Goal: Task Accomplishment & Management: Manage account settings

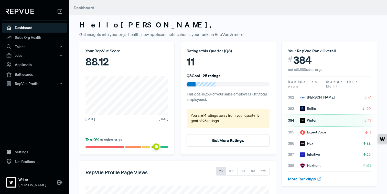
click at [349, 118] on article "384 Writer -11" at bounding box center [329, 120] width 83 height 5
click at [368, 118] on span "-11" at bounding box center [369, 120] width 4 height 5
click at [26, 38] on link "Sales Org Health" at bounding box center [34, 38] width 65 height 10
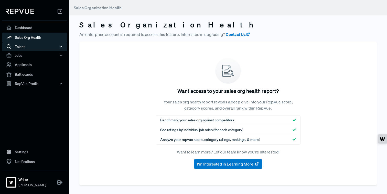
click at [26, 45] on div "Talent" at bounding box center [34, 46] width 65 height 9
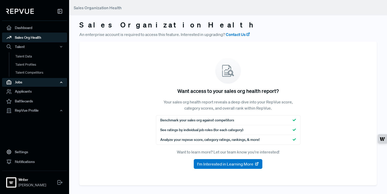
click at [32, 82] on div "Jobs" at bounding box center [34, 82] width 65 height 9
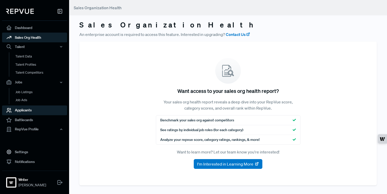
click at [35, 111] on link "Applicants" at bounding box center [34, 110] width 65 height 10
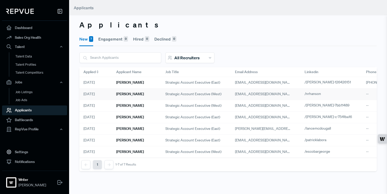
click at [180, 92] on span "Strategic account executive (west)" at bounding box center [193, 93] width 56 height 5
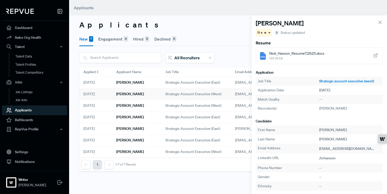
click at [331, 82] on link "Strategic account executive (west)" at bounding box center [350, 80] width 62 height 5
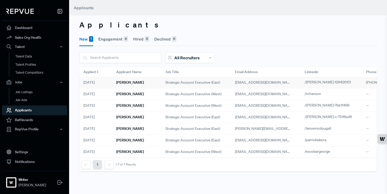
click at [124, 84] on h6 "Spencer Hurst" at bounding box center [130, 82] width 28 height 4
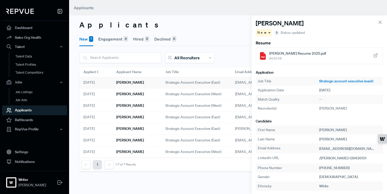
click at [301, 51] on span "Spencer Hurst Resume 2025.pdf" at bounding box center [297, 53] width 57 height 5
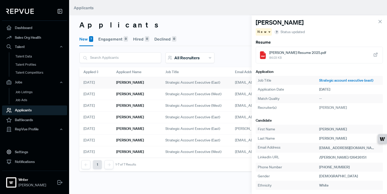
click at [381, 21] on icon at bounding box center [381, 22] width 6 height 6
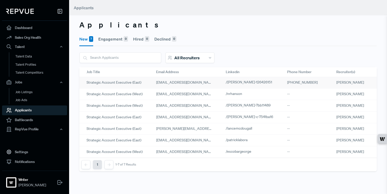
scroll to position [0, 108]
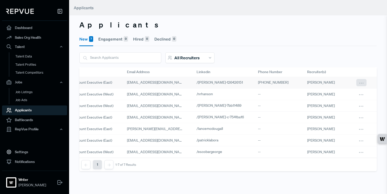
click at [360, 83] on icon at bounding box center [362, 83] width 6 height 6
click at [327, 44] on div "New 7 Engagement 0 Hired 0 Declined 0" at bounding box center [228, 38] width 298 height 15
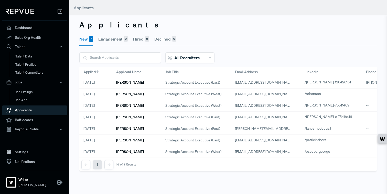
click at [139, 81] on h6 "Spencer Hurst" at bounding box center [130, 82] width 28 height 4
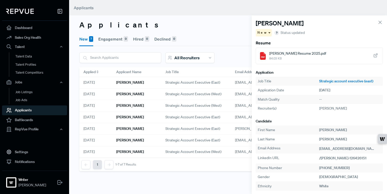
click at [263, 31] on span "New" at bounding box center [263, 32] width 10 height 5
click at [263, 48] on span "Declined" at bounding box center [267, 50] width 14 height 5
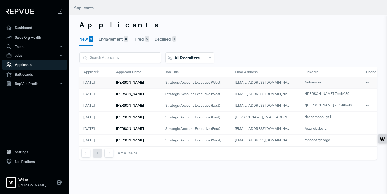
click at [140, 83] on div "Nick Hanson" at bounding box center [136, 83] width 49 height 12
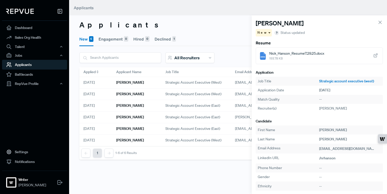
click at [302, 59] on span "193.78 KB" at bounding box center [296, 58] width 55 height 5
click at [262, 33] on span "New" at bounding box center [263, 32] width 10 height 5
click at [264, 51] on span "Declined" at bounding box center [267, 50] width 14 height 5
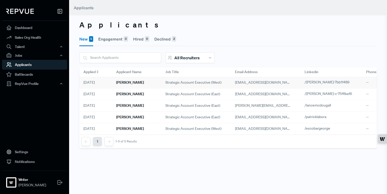
click at [122, 83] on h6 "Roberto Jimenez" at bounding box center [130, 82] width 28 height 4
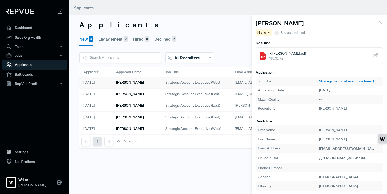
click at [292, 52] on span "R.Roberto_Jimenez.pdf" at bounding box center [287, 53] width 37 height 5
click at [264, 33] on div "New" at bounding box center [264, 32] width 16 height 7
click at [268, 48] on span "Declined" at bounding box center [267, 50] width 14 height 5
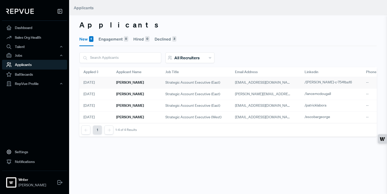
click at [131, 82] on h6 "[PERSON_NAME]" at bounding box center [130, 82] width 28 height 4
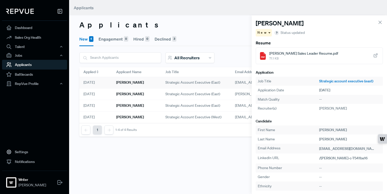
click at [264, 34] on div "New" at bounding box center [264, 32] width 16 height 7
click at [300, 23] on article "[PERSON_NAME]" at bounding box center [319, 23] width 127 height 9
click at [289, 54] on span "[PERSON_NAME] Sales Leader Resume.pdf" at bounding box center [303, 53] width 69 height 5
click at [262, 35] on div "New" at bounding box center [264, 32] width 16 height 7
click at [267, 52] on span "Declined" at bounding box center [267, 50] width 14 height 5
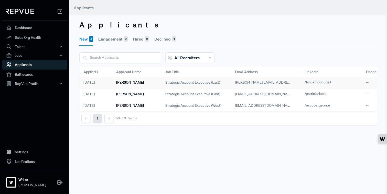
click at [140, 82] on h6 "[PERSON_NAME]" at bounding box center [130, 82] width 28 height 4
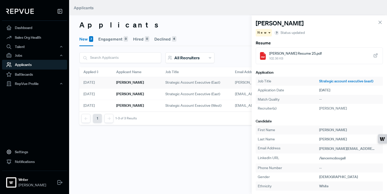
click at [290, 52] on span "[PERSON_NAME] Resume 25.pdf" at bounding box center [295, 53] width 53 height 5
click at [264, 34] on div "New" at bounding box center [264, 32] width 16 height 7
click at [267, 50] on span "Declined" at bounding box center [267, 50] width 14 height 5
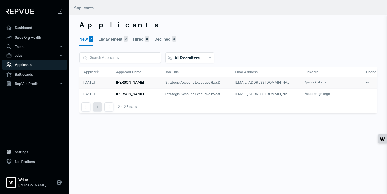
click at [133, 83] on h6 "[PERSON_NAME]" at bounding box center [130, 82] width 28 height 4
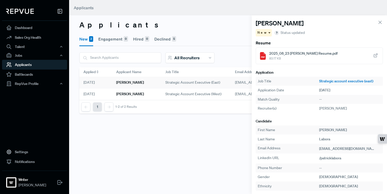
click at [263, 35] on div "New" at bounding box center [264, 32] width 16 height 7
click at [304, 21] on article "[PERSON_NAME]" at bounding box center [319, 23] width 127 height 9
click at [308, 51] on span "2025_08_23 Patrick Labora Resume.pdf" at bounding box center [303, 53] width 68 height 5
click at [262, 33] on span "New" at bounding box center [263, 32] width 10 height 5
click at [213, 26] on h3 "Applicants" at bounding box center [228, 24] width 298 height 9
